Goal: Task Accomplishment & Management: Use online tool/utility

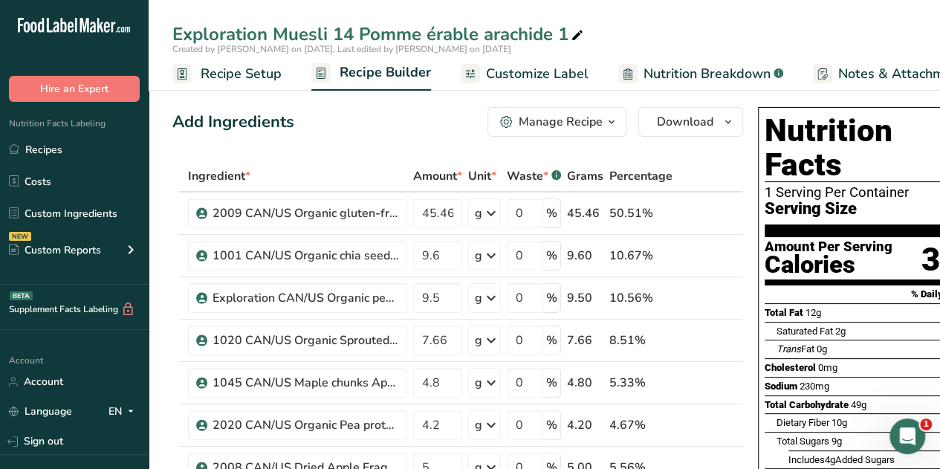
scroll to position [0, 48]
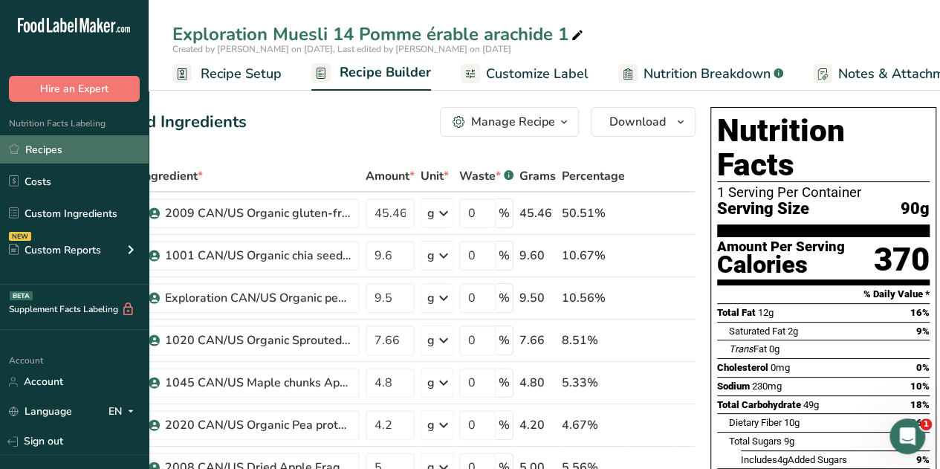
click at [45, 150] on link "Recipes" at bounding box center [74, 149] width 149 height 28
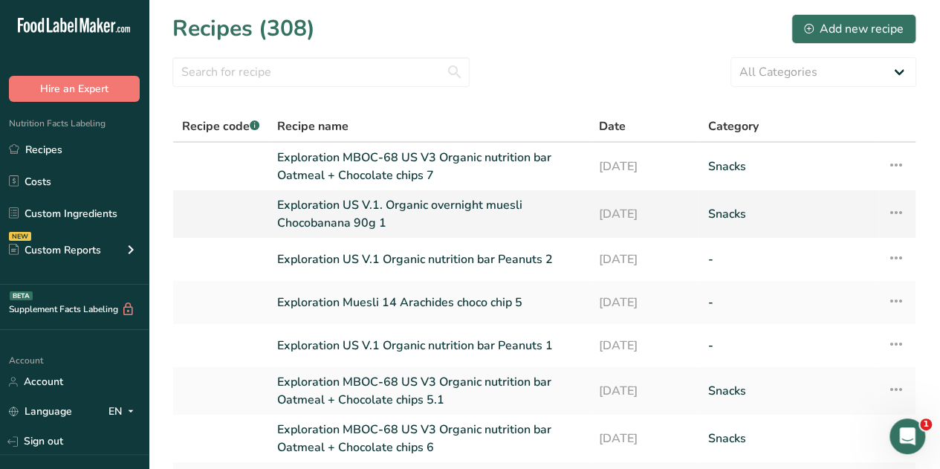
click at [449, 206] on link "Exploration US V.1. Organic overnight muesli Chocobanana 90g 1" at bounding box center [429, 214] width 304 height 36
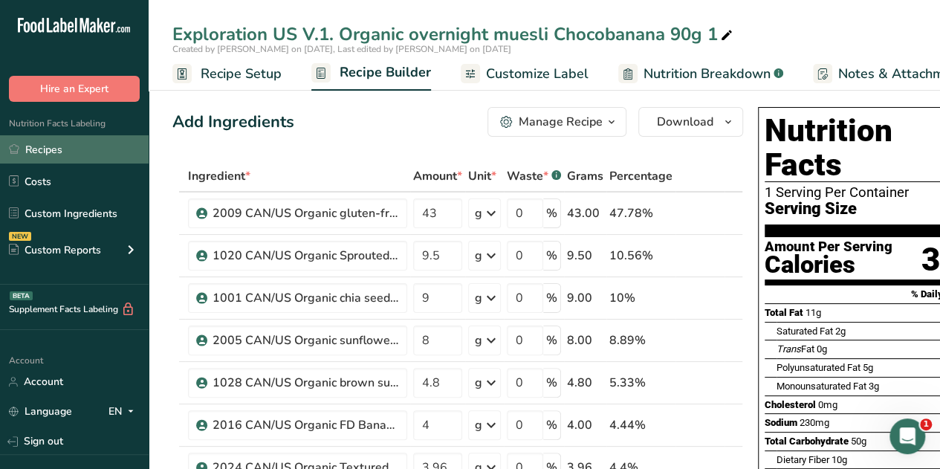
click at [58, 146] on link "Recipes" at bounding box center [74, 149] width 149 height 28
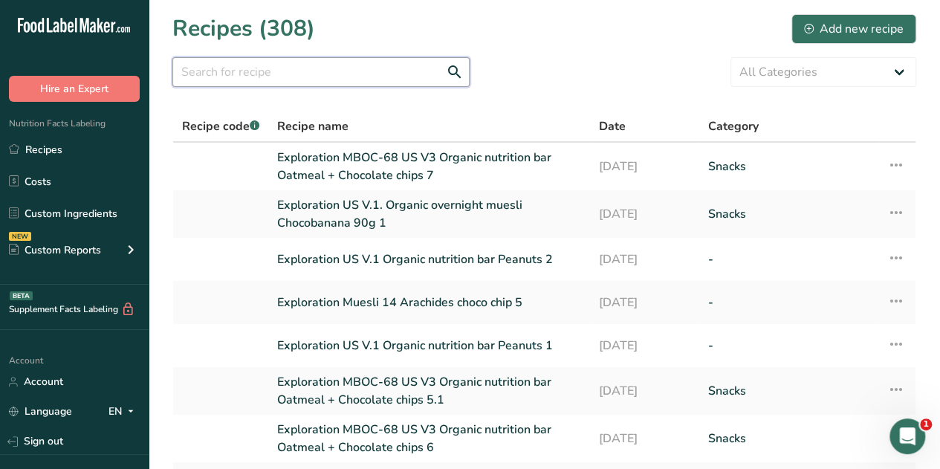
click at [212, 69] on input "text" at bounding box center [320, 72] width 297 height 30
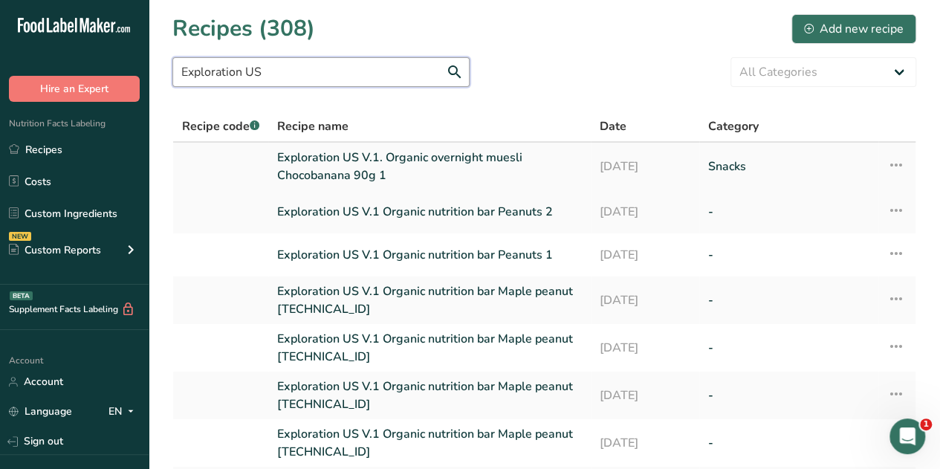
type input "Exploration US"
click at [432, 156] on link "Exploration US V.1. Organic overnight muesli Chocobanana 90g 1" at bounding box center [429, 167] width 305 height 36
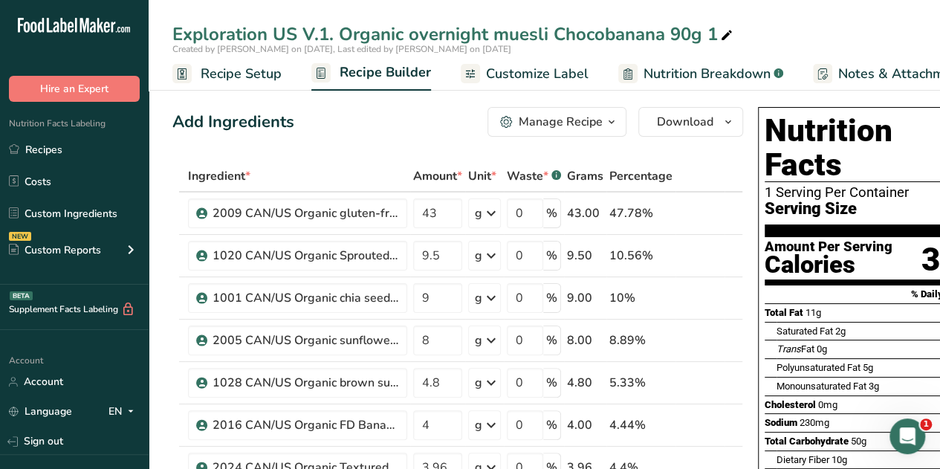
click at [713, 30] on div "Exploration US V.1. Organic overnight muesli Chocobanana 90g 1" at bounding box center [453, 34] width 563 height 27
type input "Exploration US V.1. Organic overnight muesli Chocobanana 90g 2"
click at [382, 136] on div "Add Ingredients Manage Recipe Delete Recipe Duplicate Recipe Scale Recipe Save …" at bounding box center [457, 122] width 570 height 30
click at [710, 32] on div "Exploration US V.1. Organic overnight muesli Chocobanana 90g 2" at bounding box center [453, 34] width 563 height 27
type input "Exploration US V.1. Organic overnight muesli Chocobanana 90g 1"
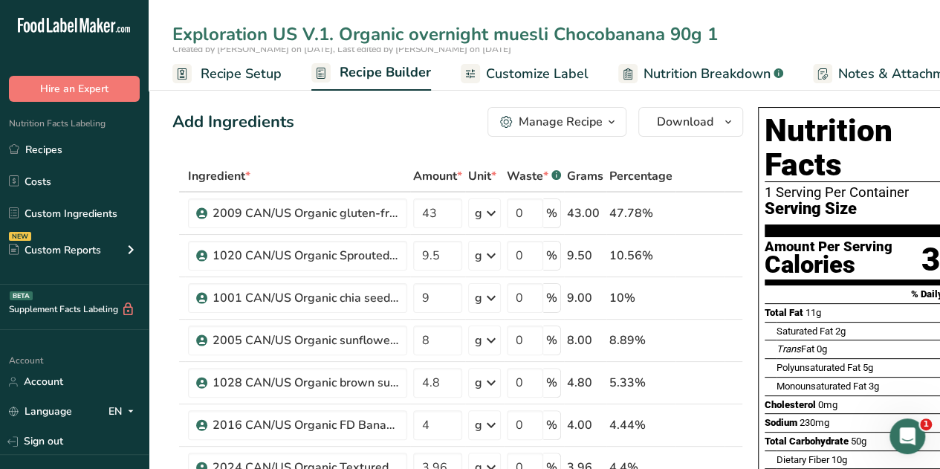
click at [377, 129] on div "Add Ingredients Manage Recipe Delete Recipe Duplicate Recipe Scale Recipe Save …" at bounding box center [457, 122] width 570 height 30
click at [608, 120] on icon "button" at bounding box center [611, 122] width 12 height 19
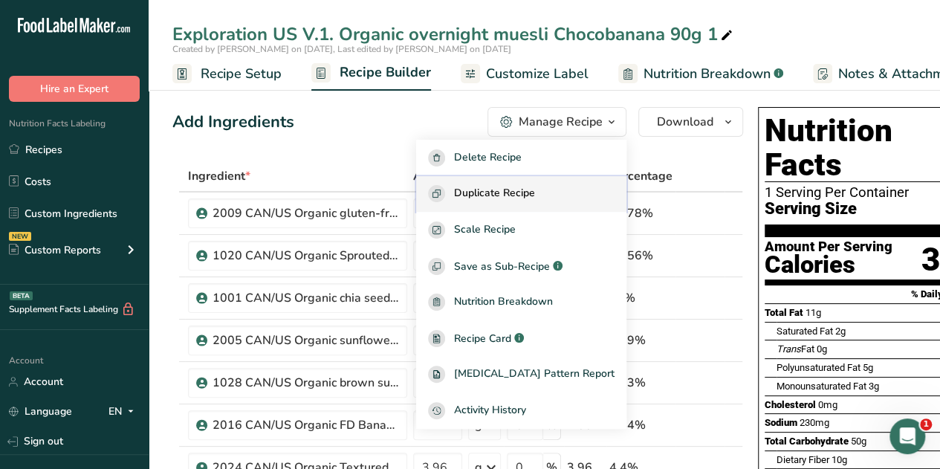
click at [517, 191] on span "Duplicate Recipe" at bounding box center [494, 193] width 81 height 17
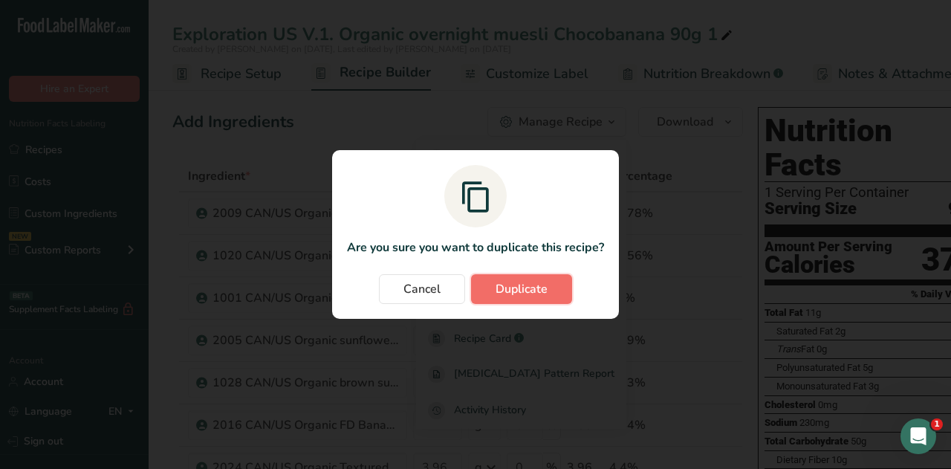
click at [528, 293] on span "Duplicate" at bounding box center [521, 289] width 52 height 18
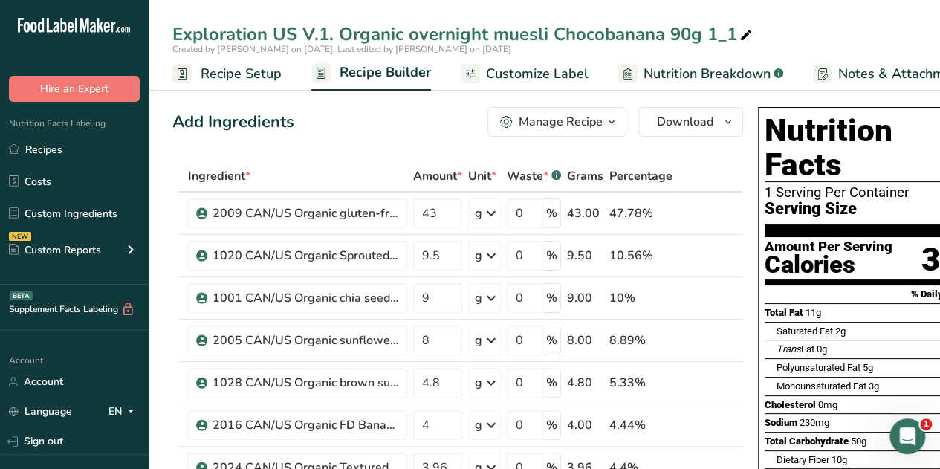
click at [731, 36] on div "Exploration US V.1. Organic overnight muesli Chocobanana 90g 1_1" at bounding box center [463, 34] width 582 height 27
type input "Exploration US V.1. Organic overnight muesli Chocobanana 90g 2"
click at [339, 164] on th "Ingredient *" at bounding box center [297, 176] width 225 height 31
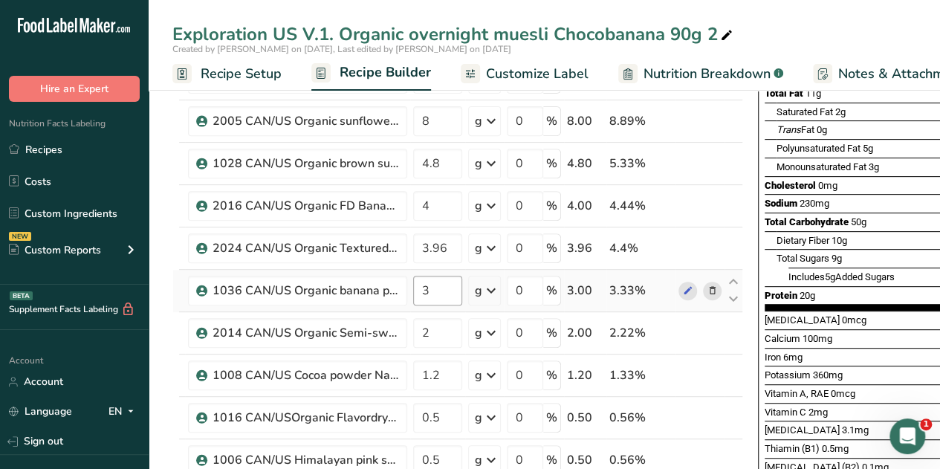
scroll to position [220, 0]
click at [438, 372] on input "1.2" at bounding box center [437, 375] width 49 height 30
type input "1"
type input "2"
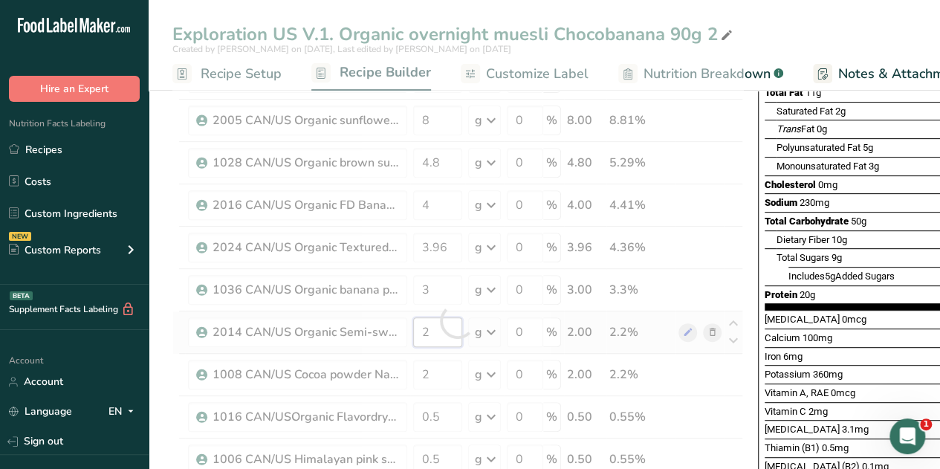
click at [448, 331] on div "Ingredient * Amount * Unit * Waste * .a-a{fill:#347362;}.b-a{fill:#fff;} Grams …" at bounding box center [457, 321] width 570 height 760
click at [735, 364] on div "Ingredient * Amount * Unit * Waste * .a-a{fill:#347362;}.b-a{fill:#fff;} Grams …" at bounding box center [457, 321] width 570 height 760
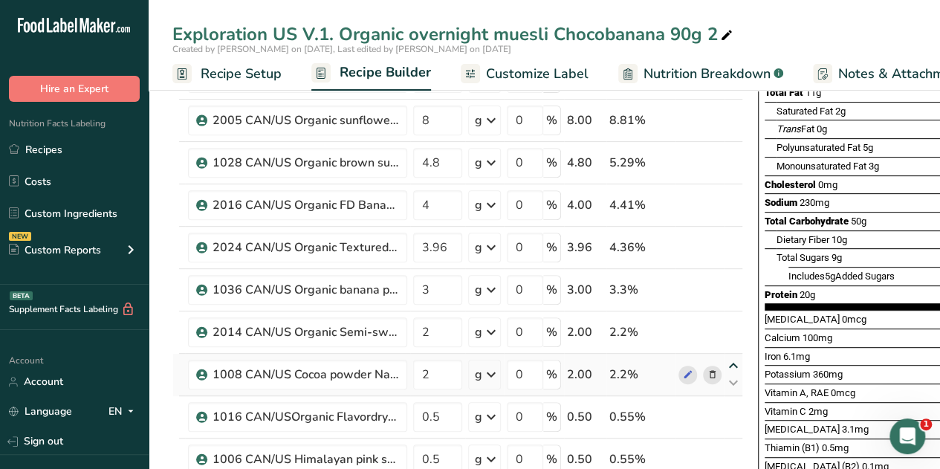
click at [735, 360] on icon at bounding box center [733, 365] width 18 height 11
click at [440, 371] on input "2" at bounding box center [437, 375] width 49 height 30
type input "1.5"
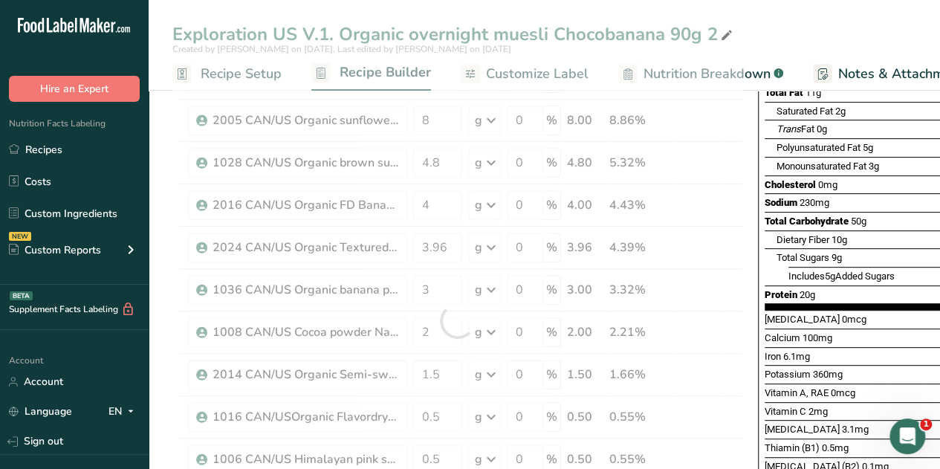
click at [775, 39] on div "Exploration US V.1. Organic overnight muesli Chocobanana 90g 2" at bounding box center [544, 34] width 791 height 27
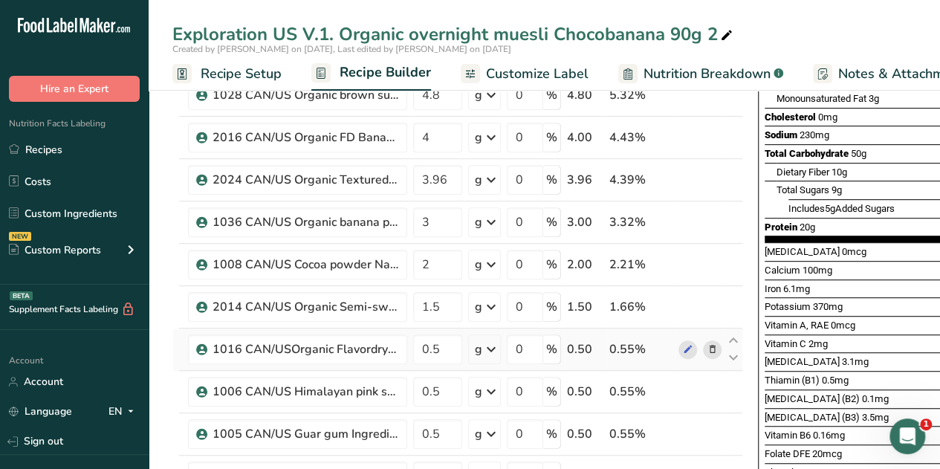
scroll to position [292, 0]
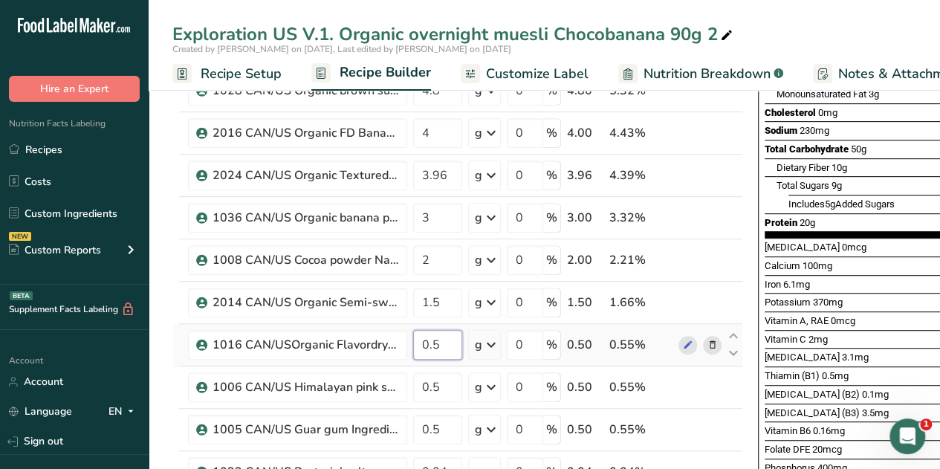
click at [440, 340] on input "0.5" at bounding box center [437, 345] width 49 height 30
type input "0.3"
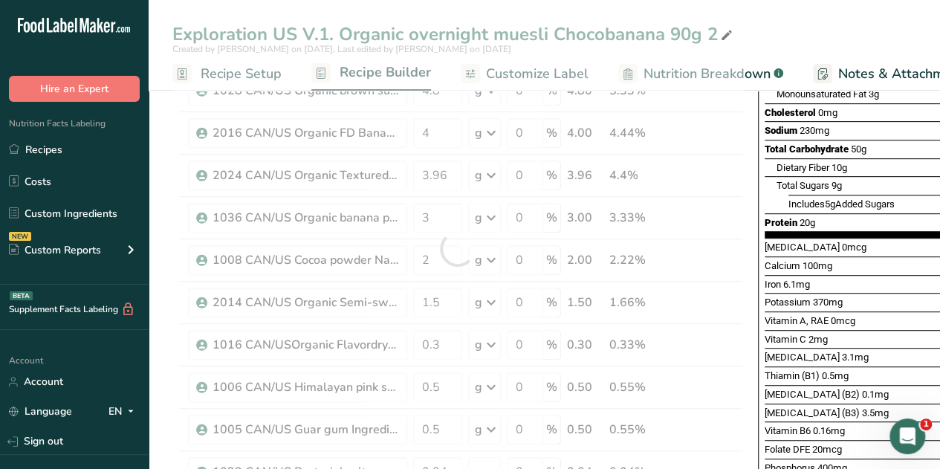
click at [804, 33] on div "Exploration US V.1. Organic overnight muesli Chocobanana 90g 2" at bounding box center [544, 34] width 791 height 27
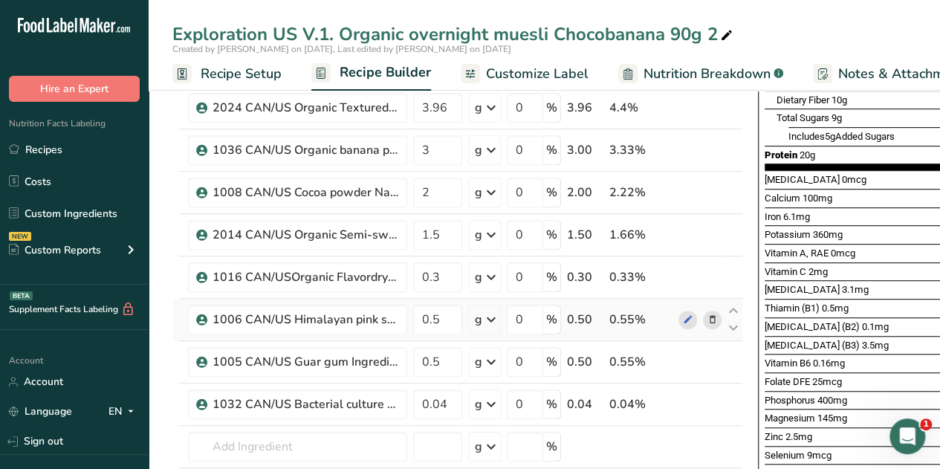
scroll to position [360, 0]
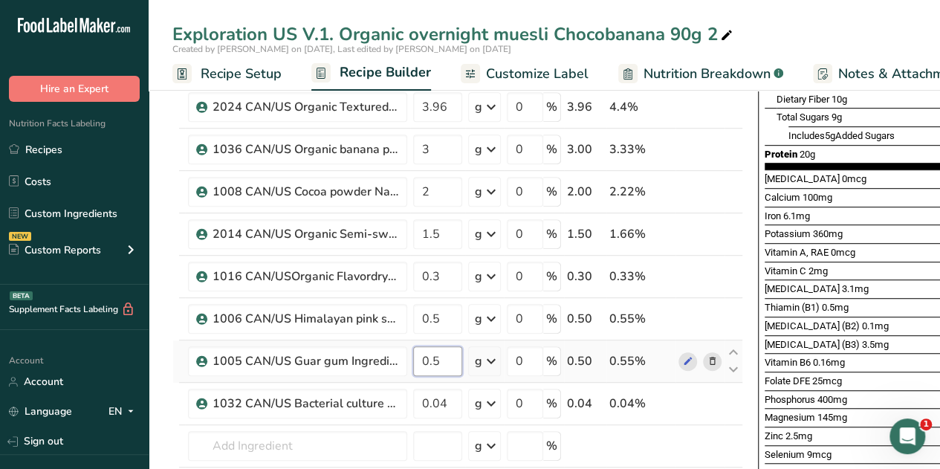
click at [438, 357] on input "0.5" at bounding box center [437, 361] width 49 height 30
type input "0.4"
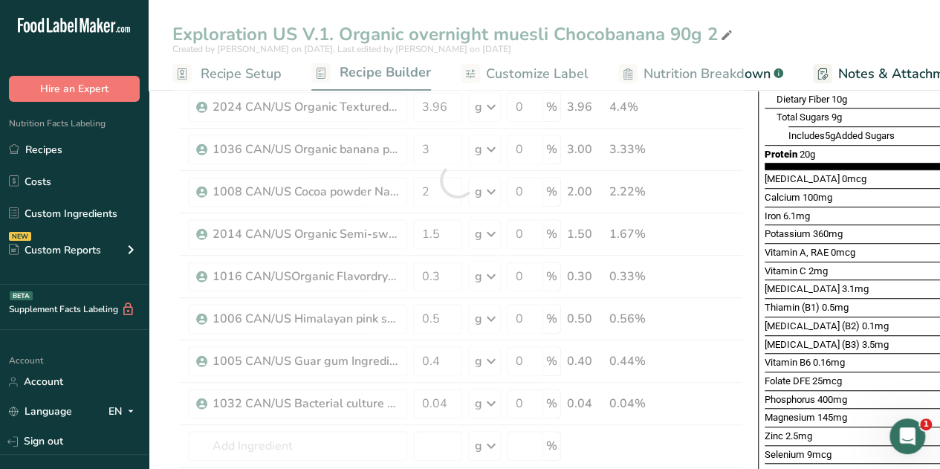
click at [799, 15] on div "Exploration US V.1. Organic overnight muesli Chocobanana 90g 2 Created by [PERS…" at bounding box center [544, 45] width 791 height 91
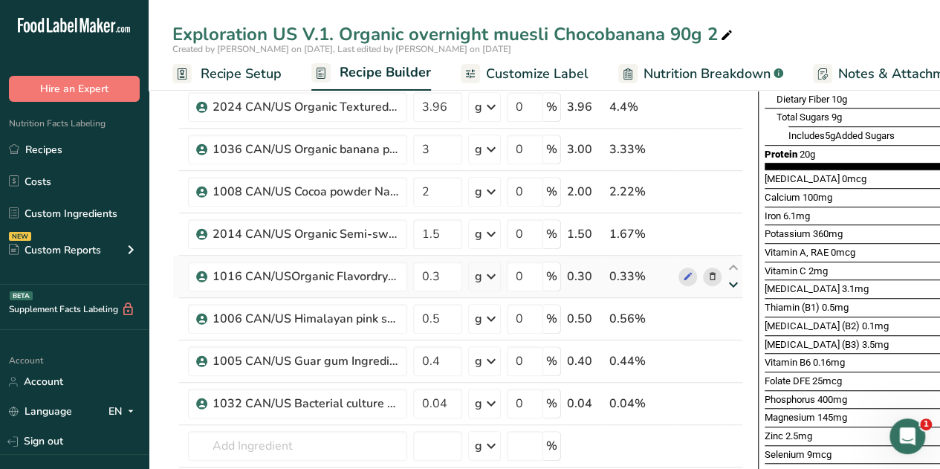
click at [729, 279] on icon at bounding box center [733, 284] width 18 height 11
type input "0.5"
click at [732, 324] on icon at bounding box center [733, 327] width 18 height 11
type input "0.4"
type input "0.3"
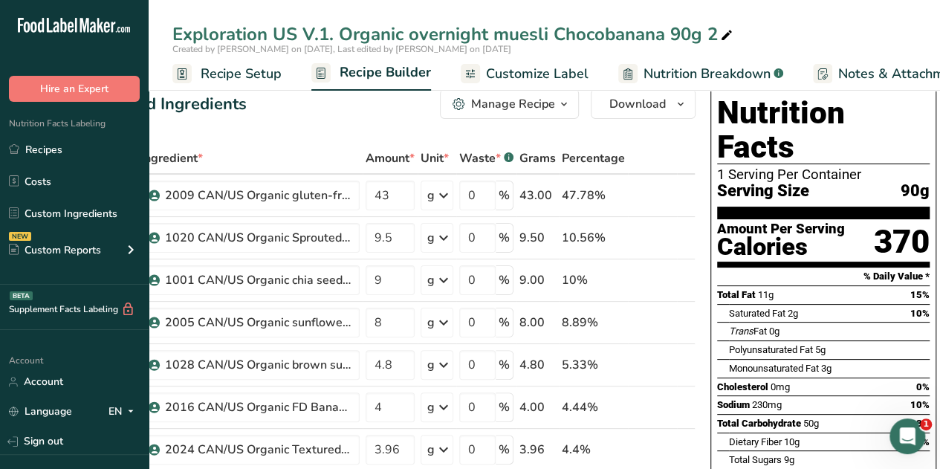
scroll to position [0, 0]
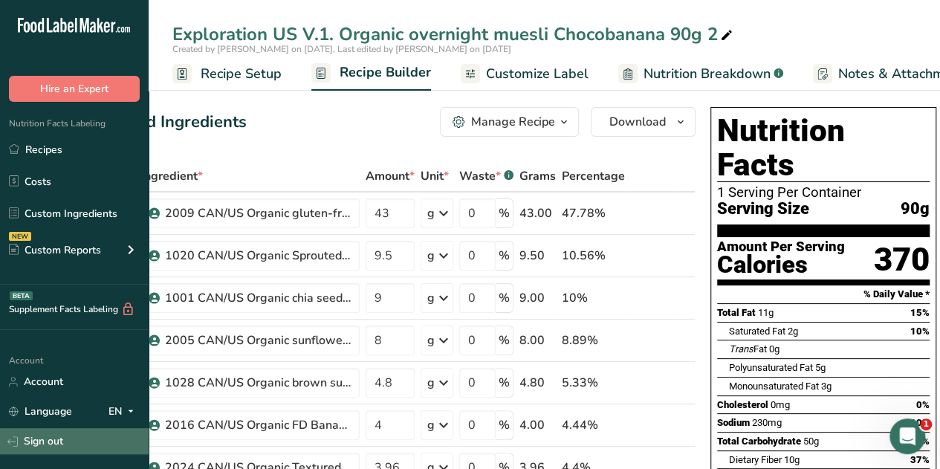
click at [51, 438] on link "Sign out" at bounding box center [74, 441] width 149 height 26
